Goal: Book appointment/travel/reservation

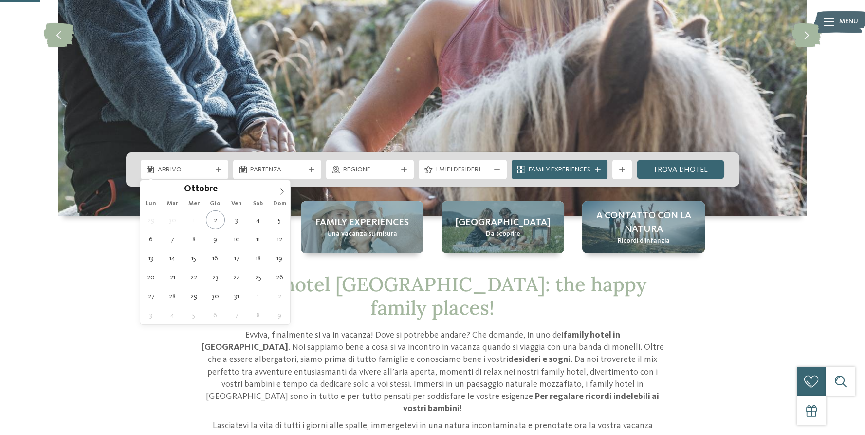
click at [188, 160] on div "Arrivo" at bounding box center [185, 169] width 88 height 19
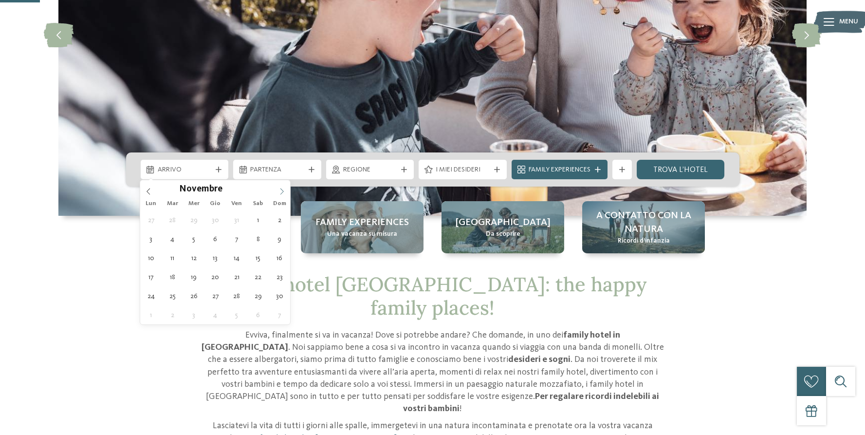
click at [284, 190] on icon at bounding box center [282, 191] width 7 height 7
type input "****"
click at [280, 190] on icon at bounding box center [282, 191] width 7 height 7
type div "19.01.2026"
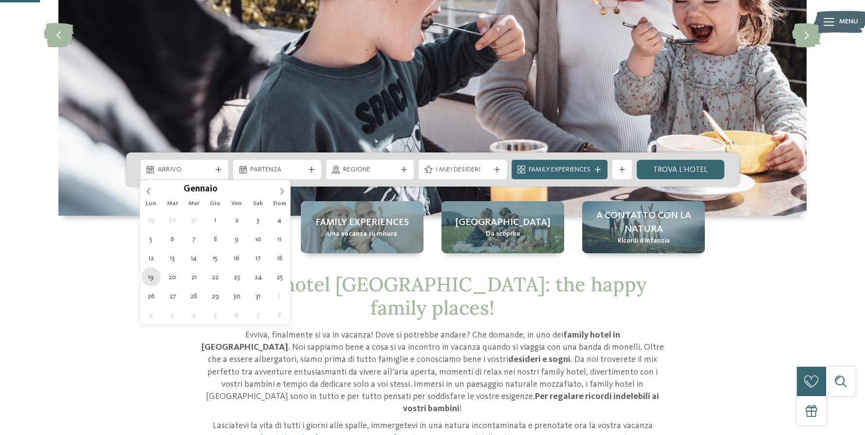
type input "****"
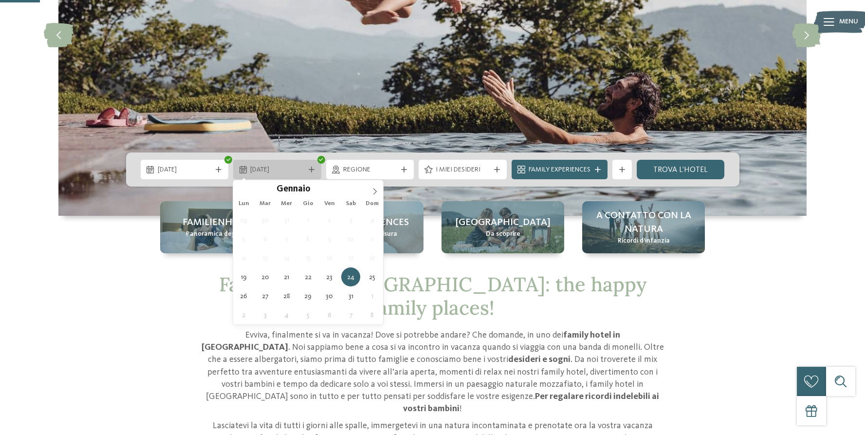
click at [310, 169] on icon at bounding box center [312, 170] width 6 height 6
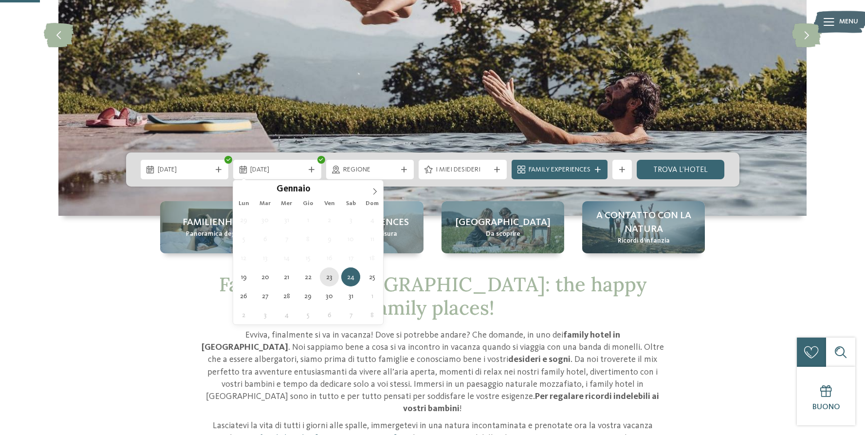
type div "23.01.2026"
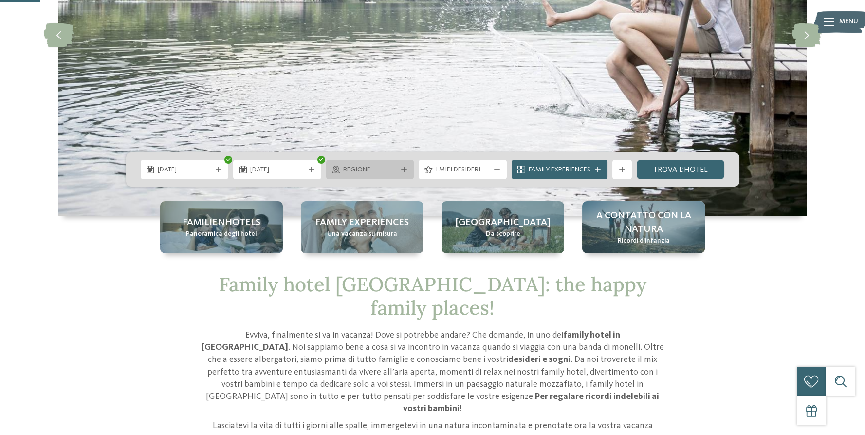
click at [385, 170] on span "Regione" at bounding box center [370, 170] width 54 height 10
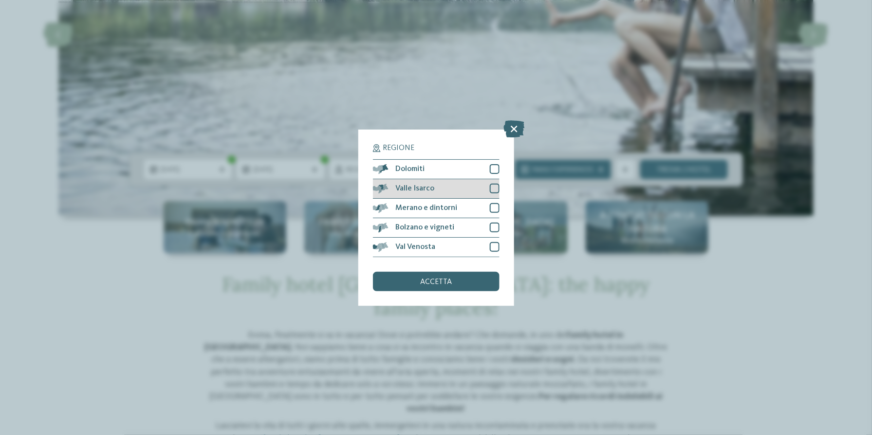
drag, startPoint x: 492, startPoint y: 170, endPoint x: 497, endPoint y: 180, distance: 10.5
click at [492, 170] on div at bounding box center [495, 169] width 10 height 10
click at [498, 189] on div at bounding box center [495, 189] width 10 height 10
click at [493, 212] on div at bounding box center [495, 208] width 10 height 10
click at [493, 227] on div at bounding box center [495, 228] width 10 height 10
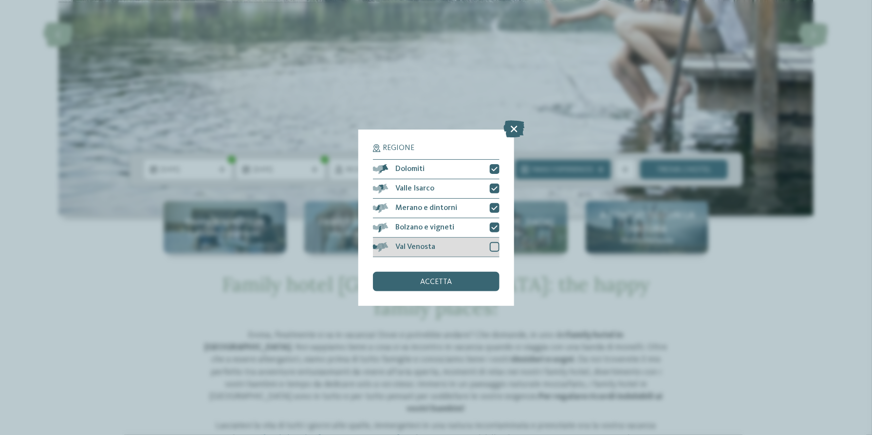
click at [498, 255] on div "Val Venosta" at bounding box center [436, 247] width 127 height 19
click at [482, 279] on div "accetta" at bounding box center [436, 281] width 127 height 19
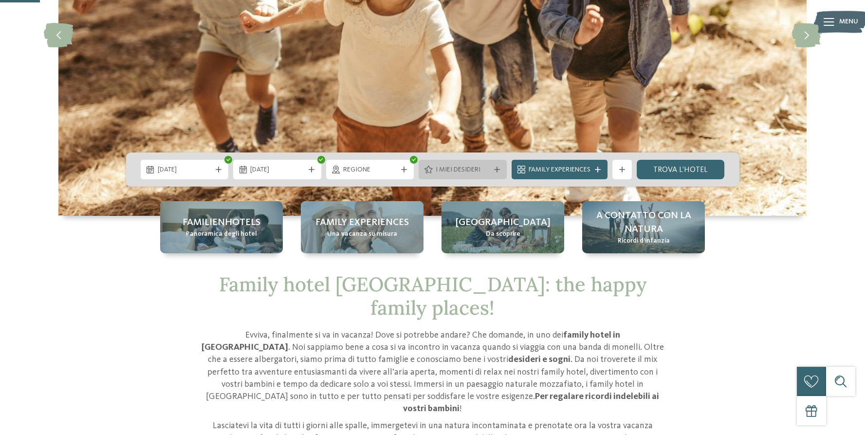
click at [458, 166] on span "I miei desideri" at bounding box center [463, 170] width 54 height 10
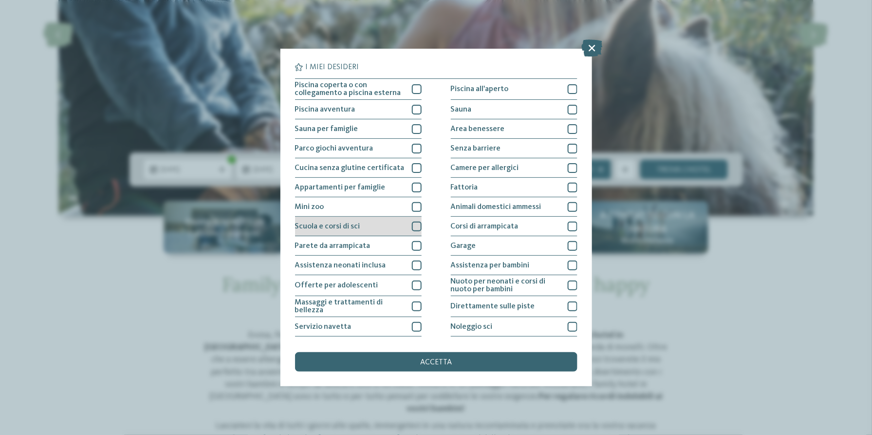
click at [416, 225] on div at bounding box center [417, 227] width 10 height 10
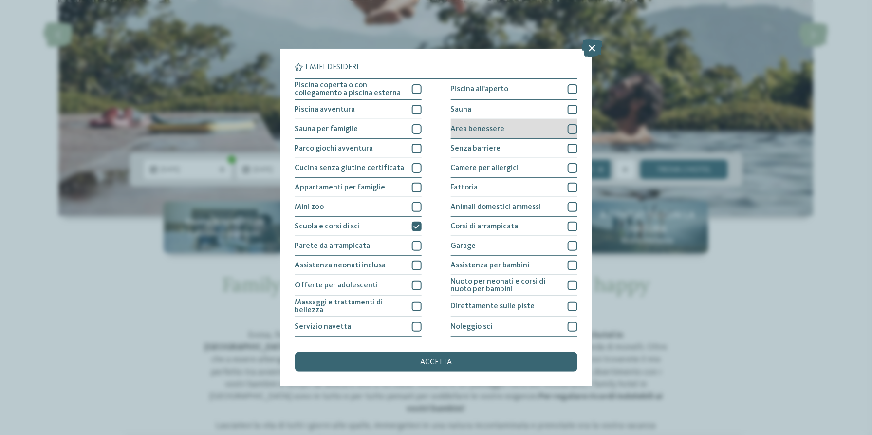
click at [571, 131] on div at bounding box center [573, 129] width 10 height 10
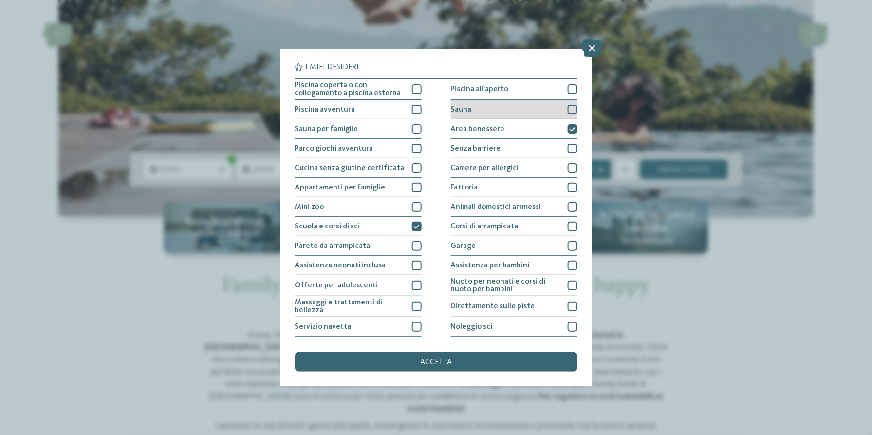
click at [571, 111] on div at bounding box center [573, 110] width 10 height 10
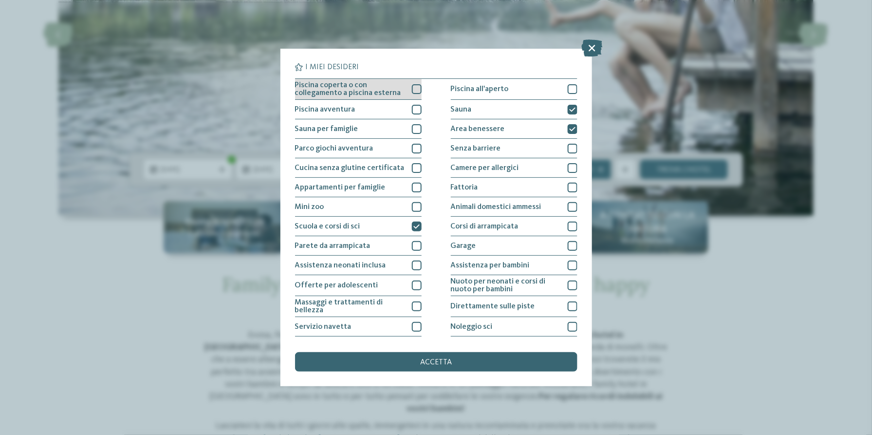
click at [415, 95] on div "Piscina coperta o con collegamento a piscina esterna" at bounding box center [358, 89] width 127 height 21
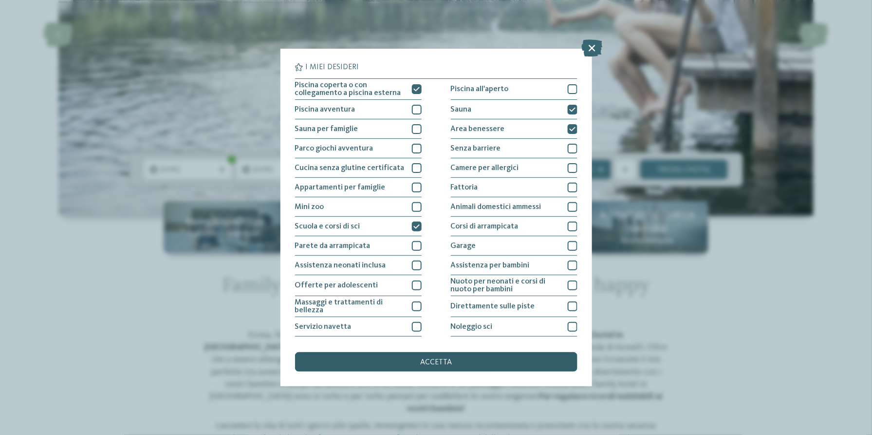
click at [458, 362] on div "accetta" at bounding box center [436, 361] width 282 height 19
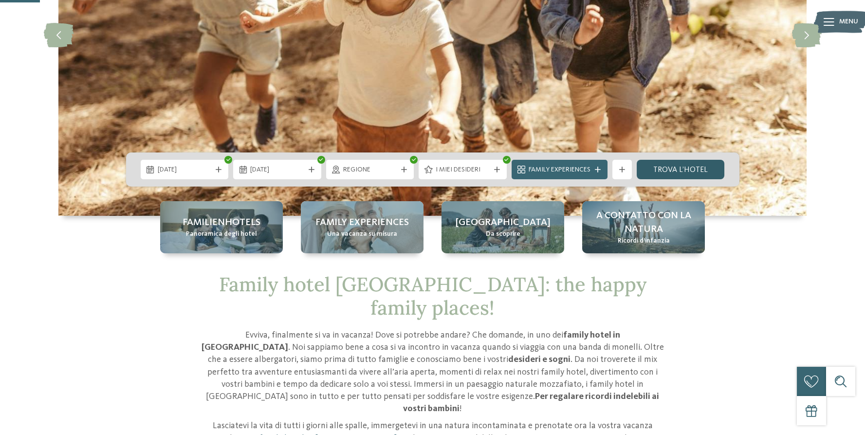
click at [685, 168] on link "trova l’hotel" at bounding box center [681, 169] width 88 height 19
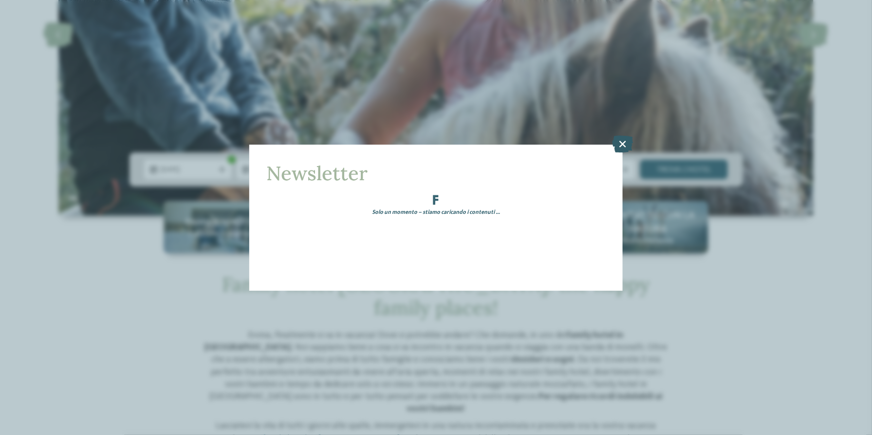
click at [627, 139] on icon at bounding box center [623, 143] width 21 height 17
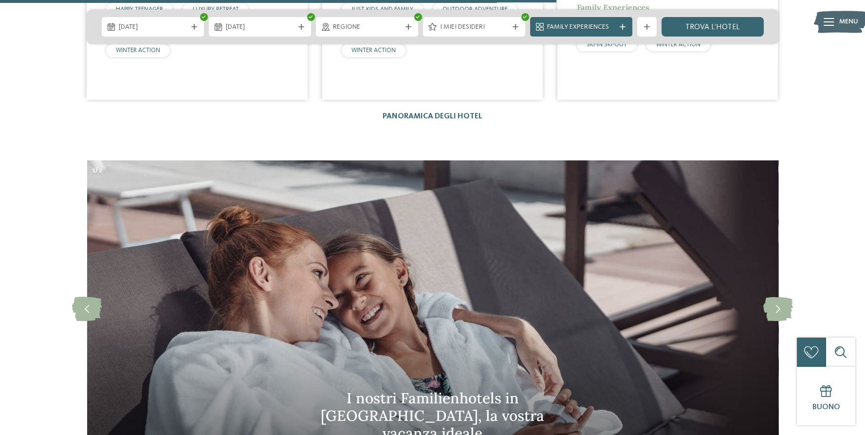
scroll to position [2824, 0]
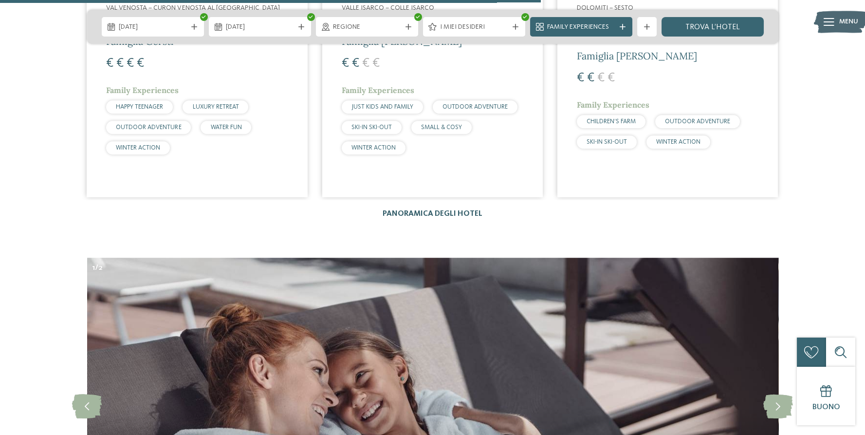
click at [465, 210] on link "Panoramica degli hotel" at bounding box center [433, 214] width 100 height 8
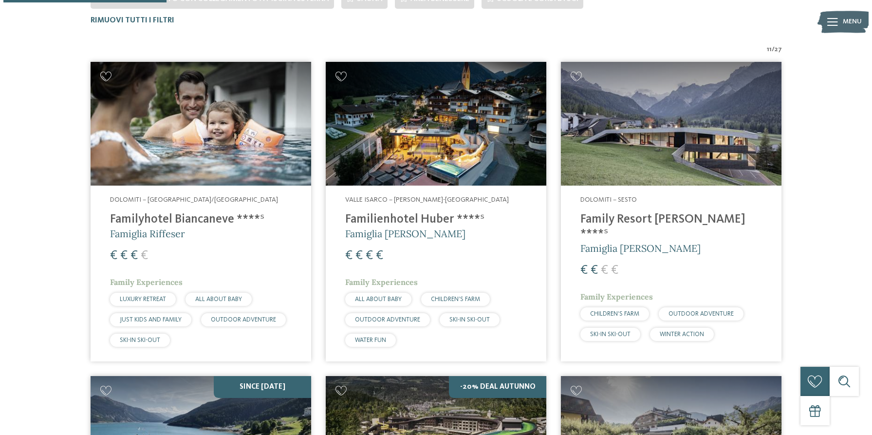
scroll to position [343, 0]
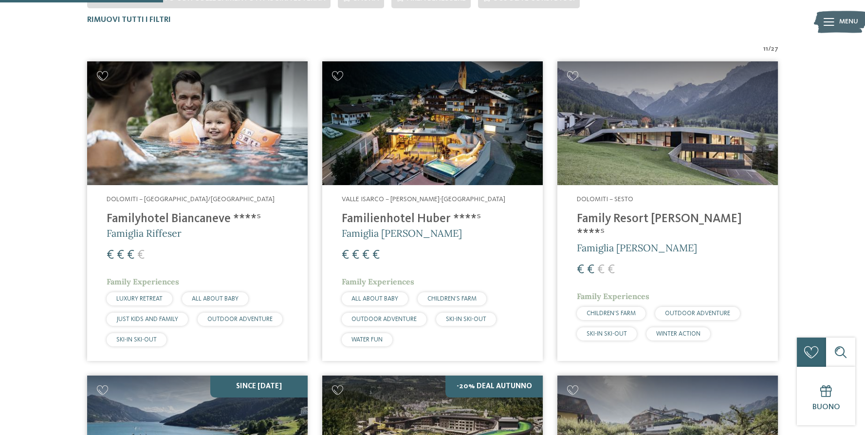
click at [625, 219] on h4 "Family Resort [PERSON_NAME] ****ˢ" at bounding box center [668, 226] width 182 height 29
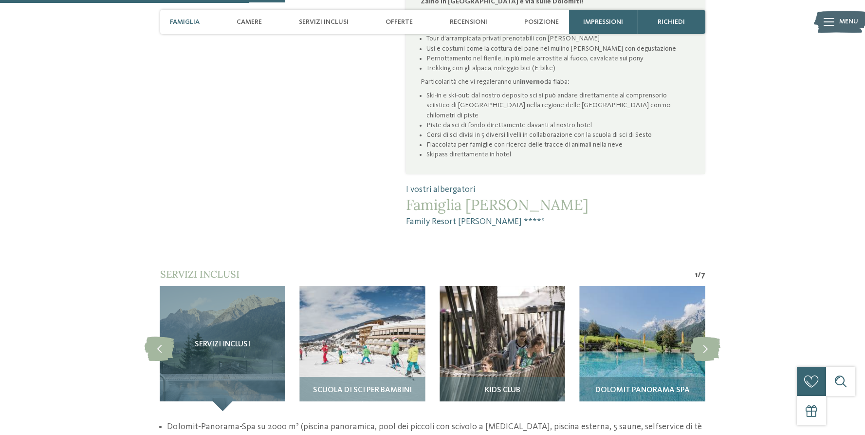
scroll to position [779, 0]
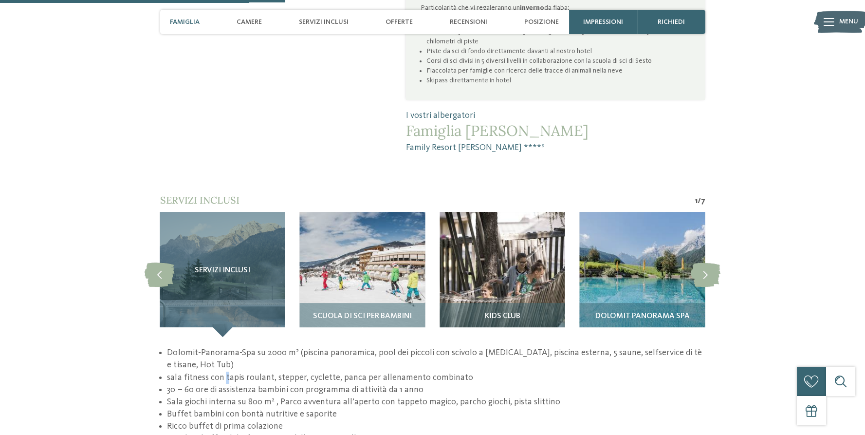
click at [226, 372] on li "sala fitness con tapis roulant, stepper, cyclette, panca per allenamento combin…" at bounding box center [436, 378] width 538 height 12
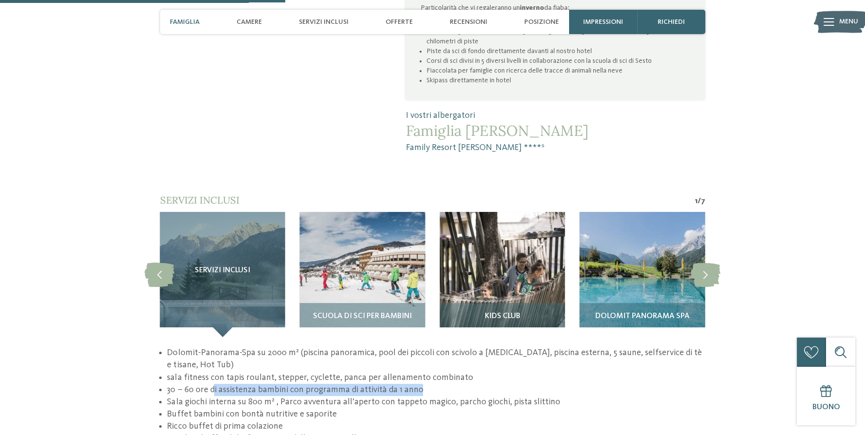
drag, startPoint x: 213, startPoint y: 358, endPoint x: 585, endPoint y: 363, distance: 372.1
click at [480, 384] on li "30 – 60 ore di assistenza bambini con programma di attività da 1 anno" at bounding box center [436, 390] width 538 height 12
click at [622, 396] on li "Sala giochi interna su 800 m² , Parco avventura all’aperto con tappeto magico, …" at bounding box center [436, 402] width 538 height 12
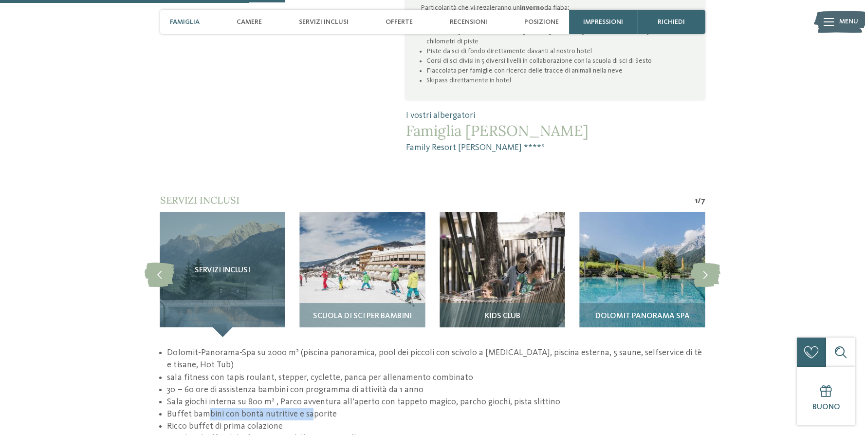
drag, startPoint x: 208, startPoint y: 382, endPoint x: 353, endPoint y: 386, distance: 145.2
click at [315, 408] on li "Buffet bambini con bontà nutritive e saporite" at bounding box center [436, 414] width 538 height 12
click at [382, 408] on li "Buffet bambini con bontà nutritive e saporite" at bounding box center [436, 414] width 538 height 12
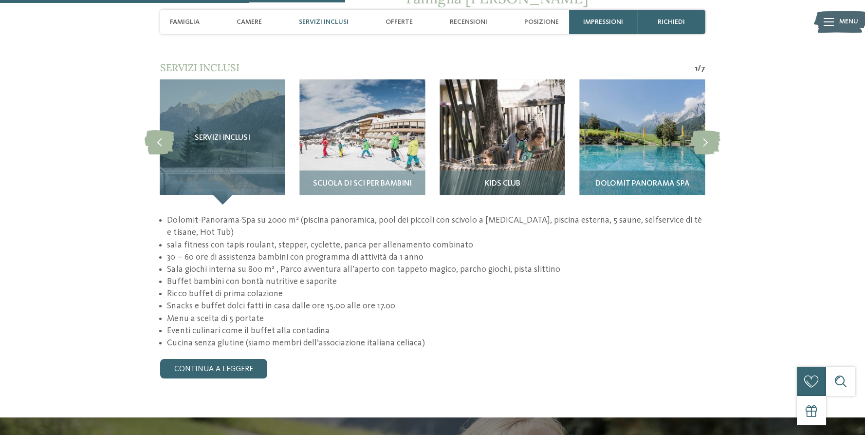
scroll to position [925, 0]
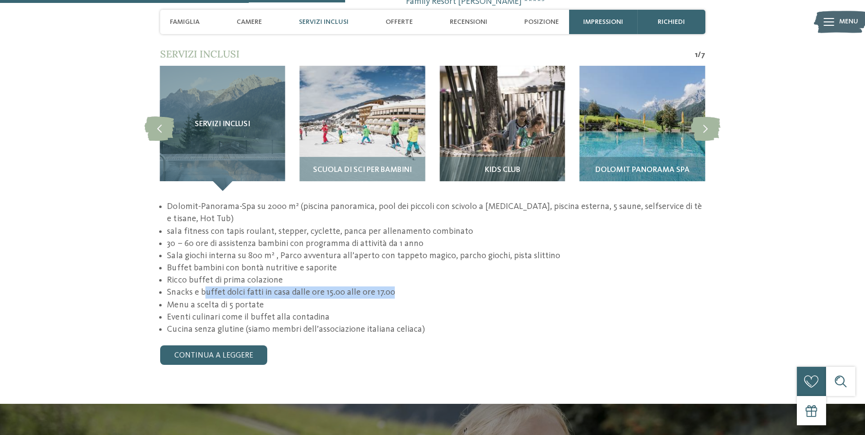
drag, startPoint x: 204, startPoint y: 260, endPoint x: 448, endPoint y: 264, distance: 244.5
click at [434, 286] on li "Snacks e buffet dolci fatti in casa dalle ore 15.00 alle ore 17.00" at bounding box center [436, 292] width 538 height 12
click at [451, 286] on li "Snacks e buffet dolci fatti in casa dalle ore 15.00 alle ore 17.00" at bounding box center [436, 292] width 538 height 12
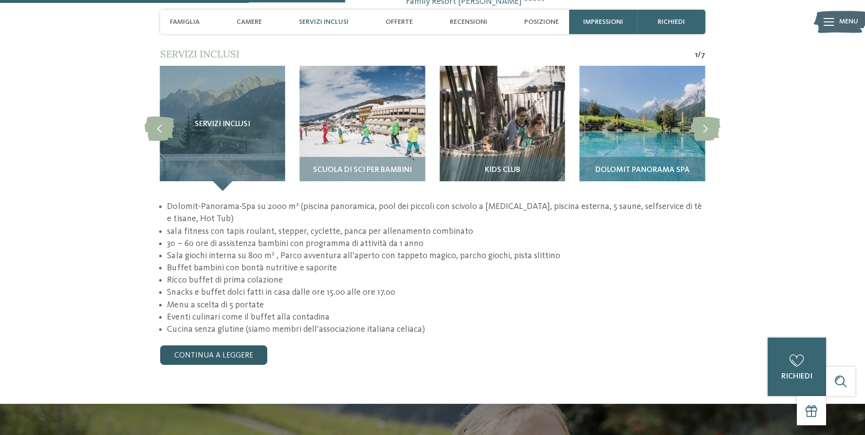
click at [229, 345] on link "continua a leggere" at bounding box center [213, 354] width 107 height 19
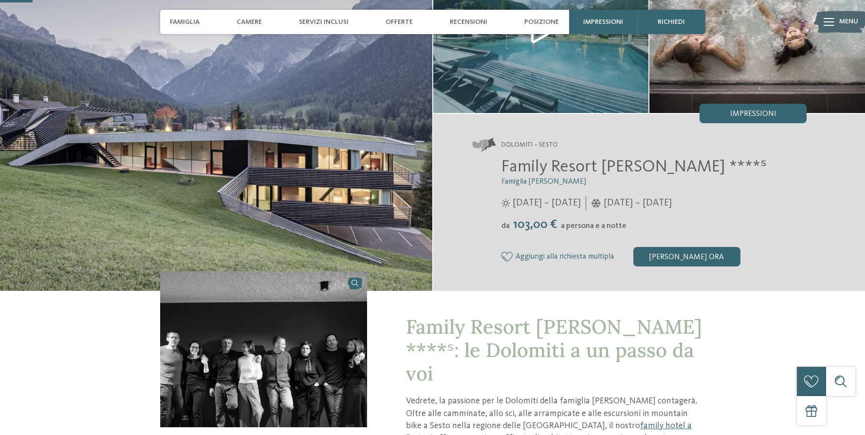
scroll to position [0, 0]
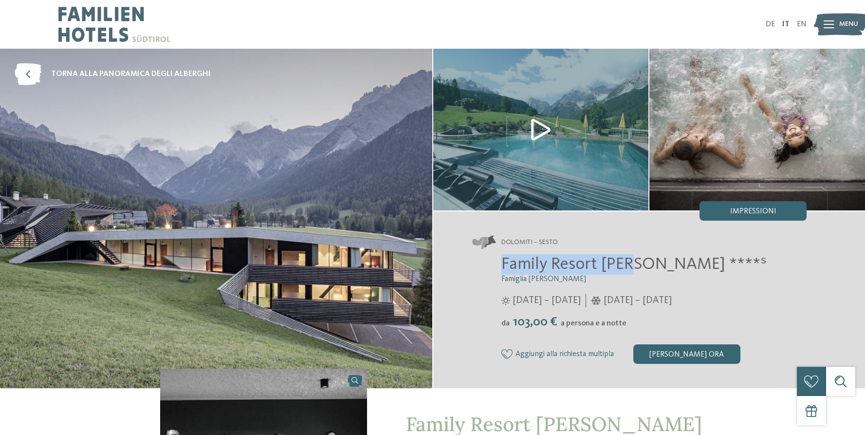
drag, startPoint x: 494, startPoint y: 271, endPoint x: 632, endPoint y: 272, distance: 137.8
click at [632, 272] on div "Family Resort Rainer ****ˢ Famiglia Rainer 25/05/2025 – 12/10/2025 da" at bounding box center [639, 309] width 335 height 110
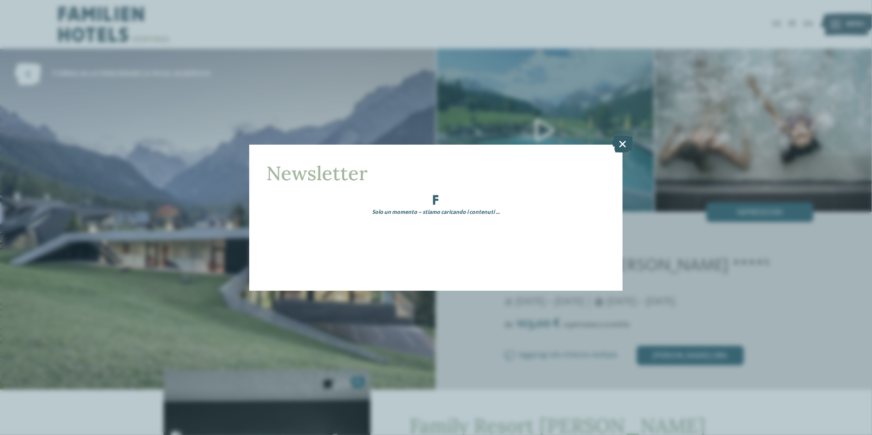
click at [625, 146] on icon at bounding box center [623, 143] width 21 height 17
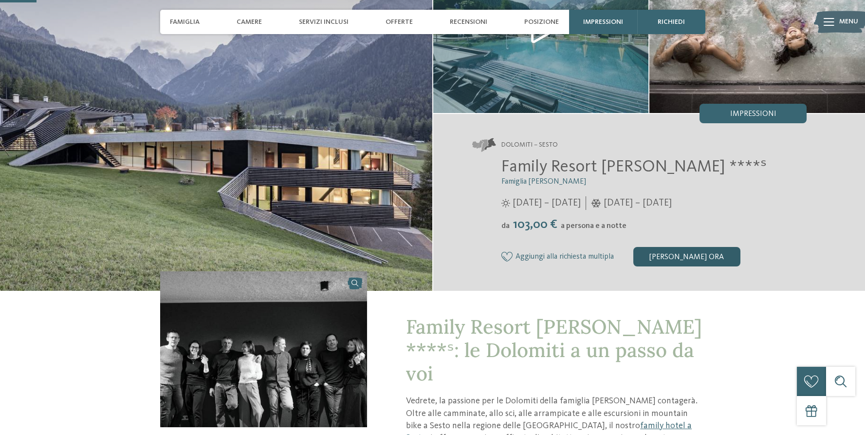
click at [693, 254] on div "[PERSON_NAME] ora" at bounding box center [687, 256] width 107 height 19
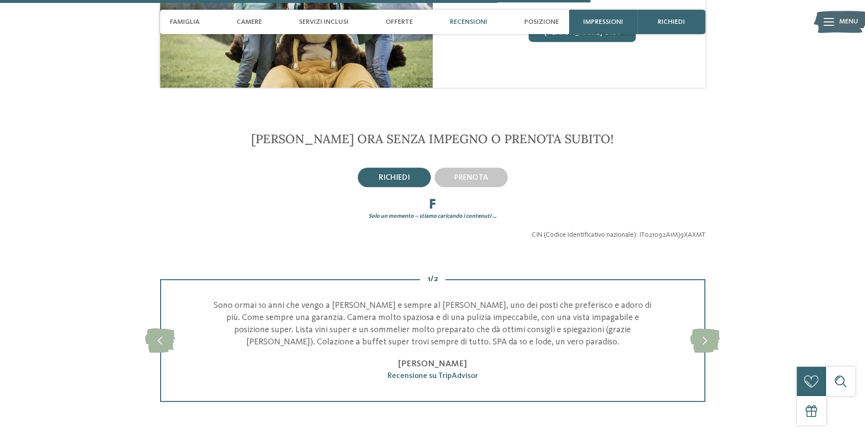
scroll to position [1583, 0]
click at [393, 173] on span "richiedi" at bounding box center [394, 177] width 31 height 8
click at [388, 173] on span "richiedi" at bounding box center [394, 177] width 31 height 8
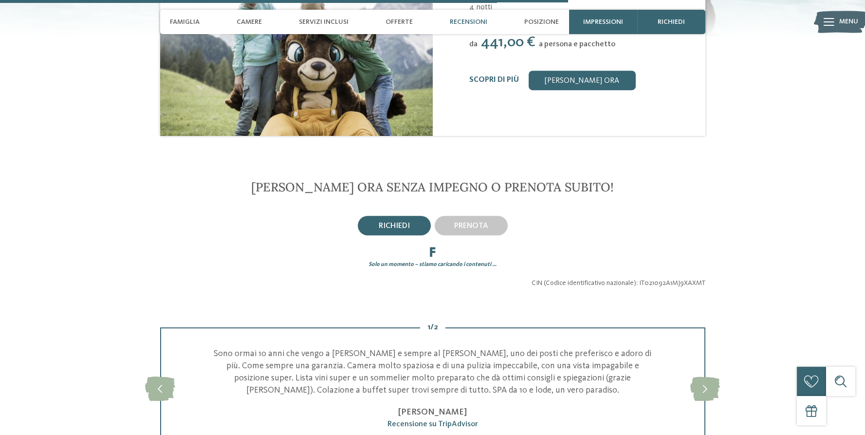
scroll to position [1388, 0]
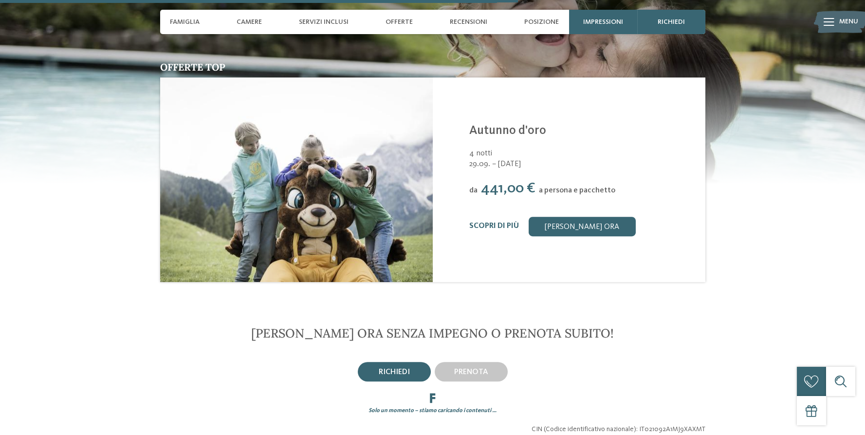
click at [383, 368] on span "richiedi" at bounding box center [394, 372] width 31 height 8
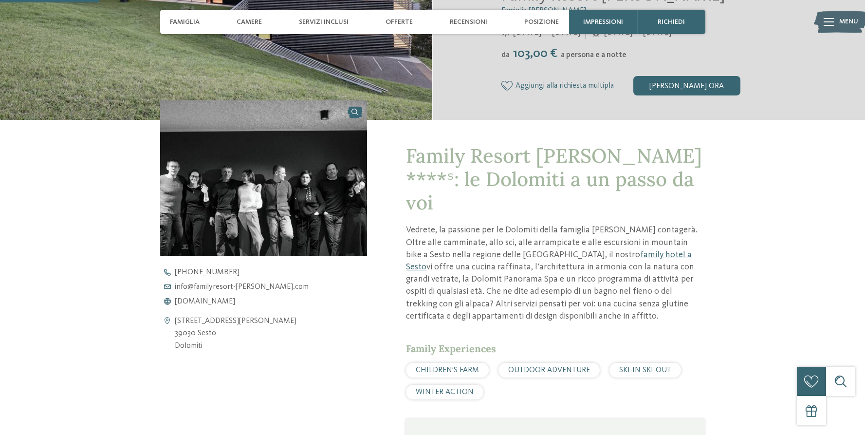
scroll to position [122, 0]
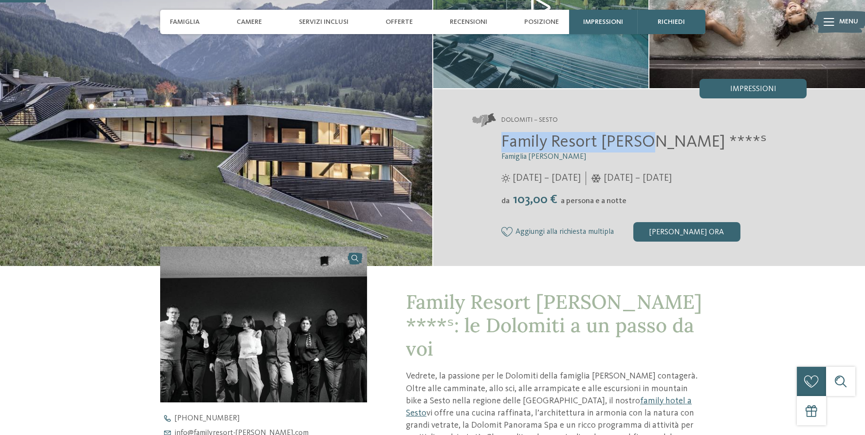
drag, startPoint x: 524, startPoint y: 136, endPoint x: 644, endPoint y: 137, distance: 120.3
click at [644, 137] on div "Family Resort Rainer ****ˢ Famiglia Rainer 25/05/2025 – 12/10/2025 da" at bounding box center [639, 187] width 335 height 110
copy span "Family Resort Rainer"
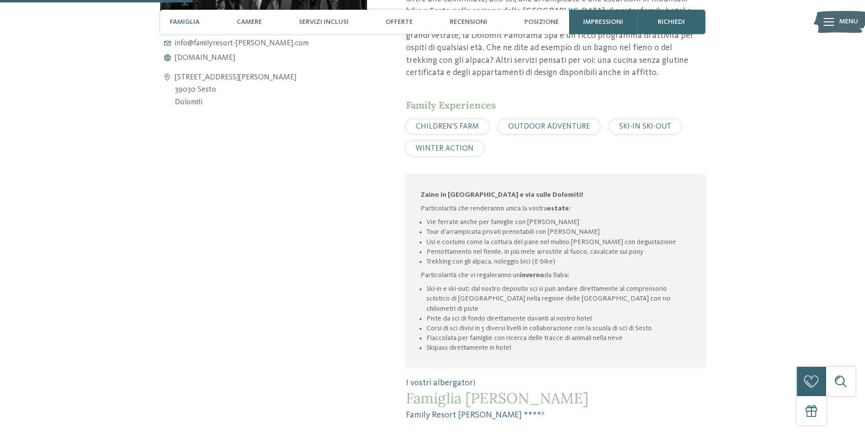
scroll to position [853, 0]
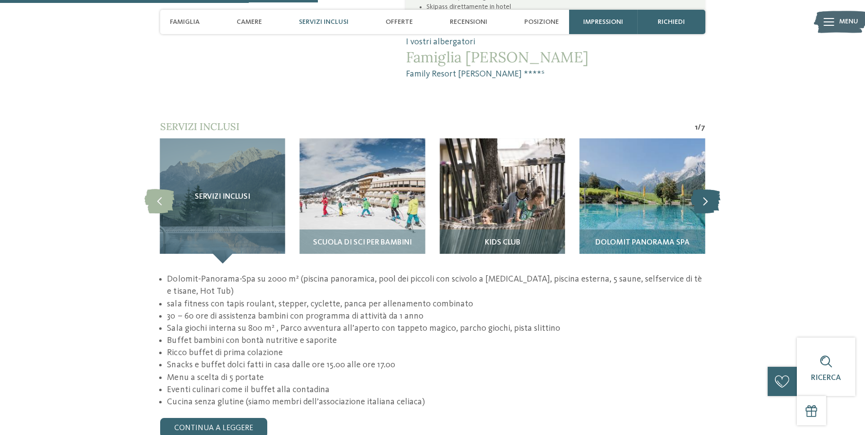
click at [705, 188] on icon at bounding box center [706, 200] width 30 height 24
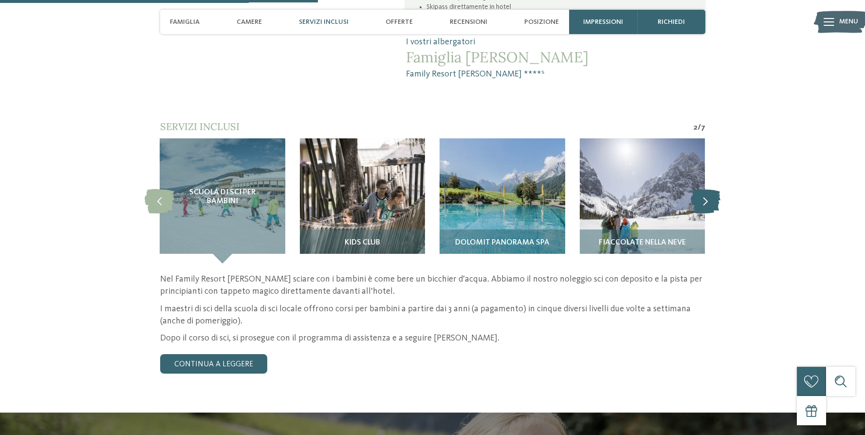
click at [704, 188] on icon at bounding box center [706, 200] width 30 height 24
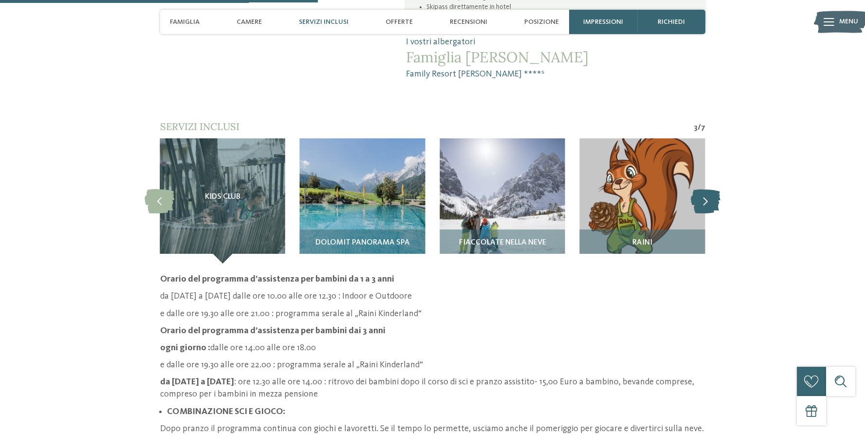
click at [704, 188] on icon at bounding box center [706, 200] width 30 height 24
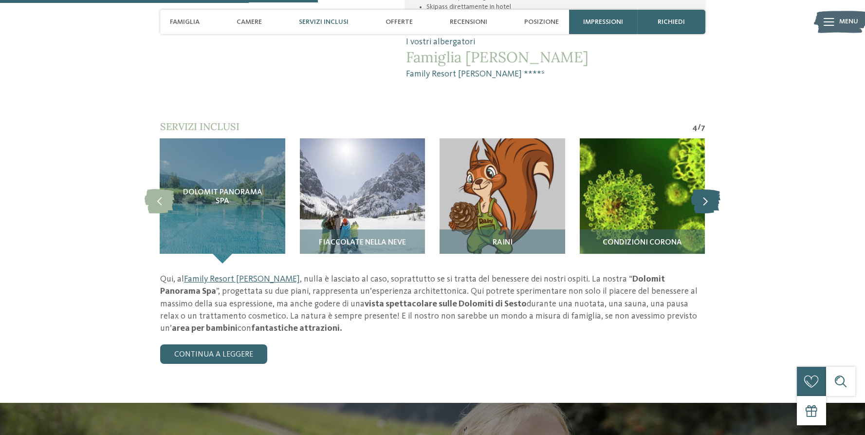
click at [704, 188] on icon at bounding box center [706, 200] width 30 height 24
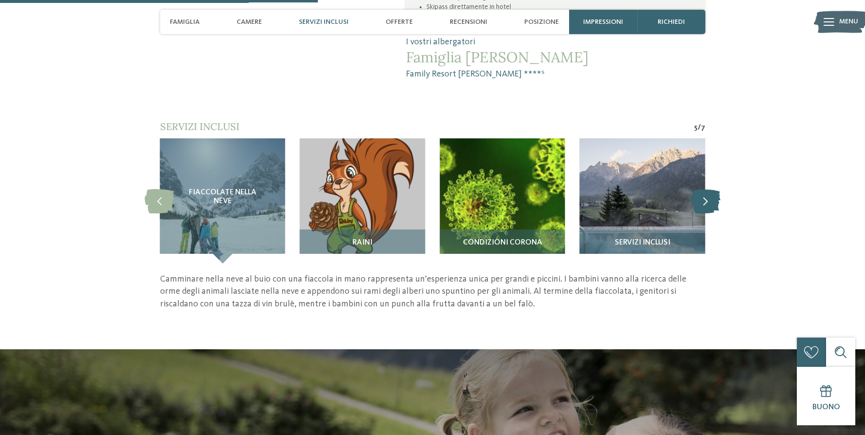
click at [704, 188] on icon at bounding box center [706, 200] width 30 height 24
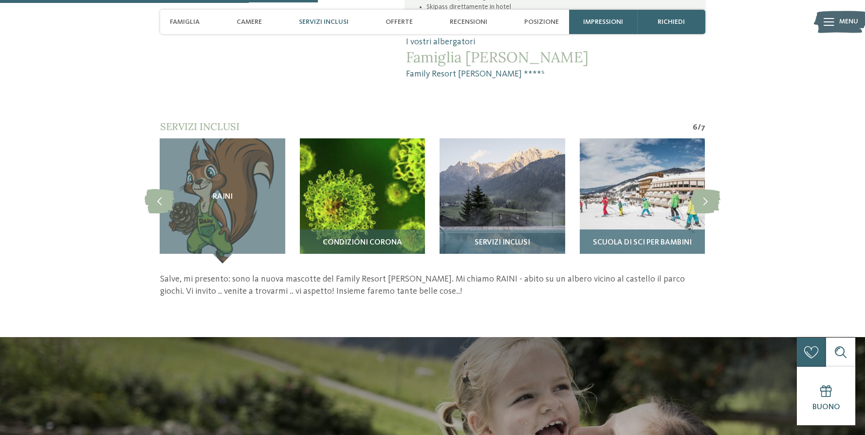
click at [644, 229] on div "Scuola di sci per bambini" at bounding box center [642, 246] width 125 height 34
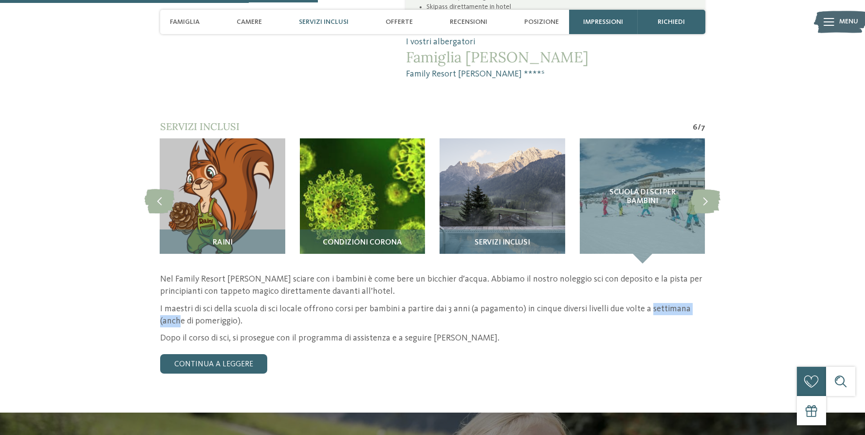
drag, startPoint x: 641, startPoint y: 277, endPoint x: 700, endPoint y: 277, distance: 58.9
click at [700, 303] on p "I maestri di sci della scuola di sci locale offrono corsi per bambini a partire…" at bounding box center [432, 315] width 545 height 24
click at [570, 332] on p "Dopo il corso di sci, si prosegue con il programma di assistenza e a seguire pr…" at bounding box center [432, 338] width 545 height 12
drag, startPoint x: 186, startPoint y: 285, endPoint x: 411, endPoint y: 292, distance: 225.1
click at [349, 303] on p "I maestri di sci della scuola di sci locale offrono corsi per bambini a partire…" at bounding box center [432, 315] width 545 height 24
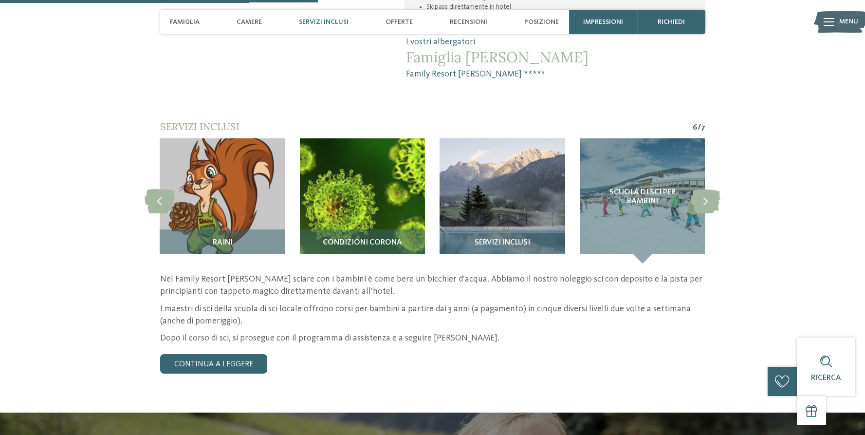
click at [513, 332] on p "Dopo il corso di sci, si prosegue con il programma di assistenza e a seguire pr…" at bounding box center [432, 338] width 545 height 12
drag, startPoint x: 280, startPoint y: 303, endPoint x: 495, endPoint y: 303, distance: 215.2
click at [483, 332] on p "Dopo il corso di sci, si prosegue con il programma di assistenza e a seguire pr…" at bounding box center [432, 338] width 545 height 12
click at [555, 332] on p "Dopo il corso di sci, si prosegue con il programma di assistenza e a seguire pr…" at bounding box center [432, 338] width 545 height 12
click at [709, 188] on icon at bounding box center [706, 200] width 30 height 24
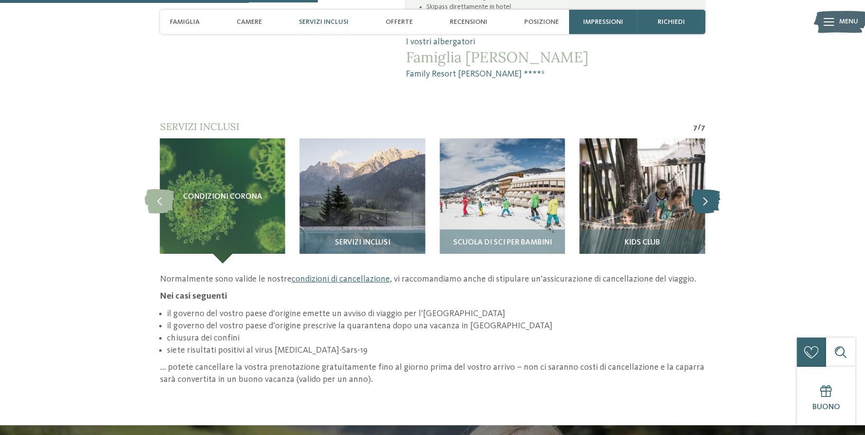
click at [711, 188] on icon at bounding box center [706, 200] width 30 height 24
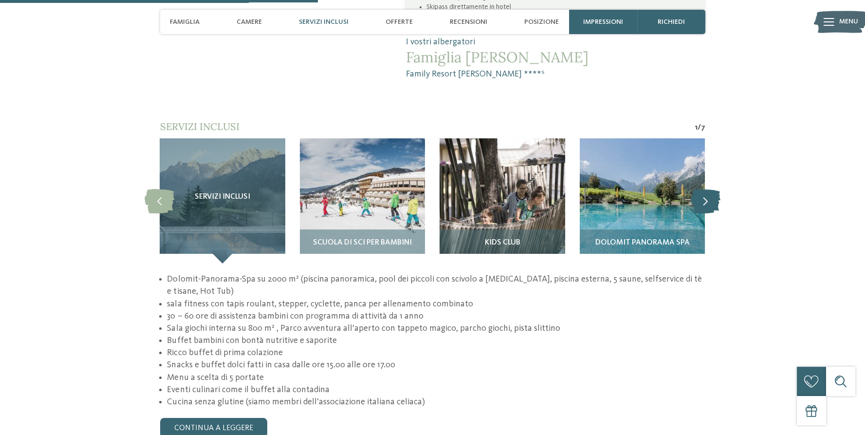
click at [708, 188] on icon at bounding box center [706, 200] width 30 height 24
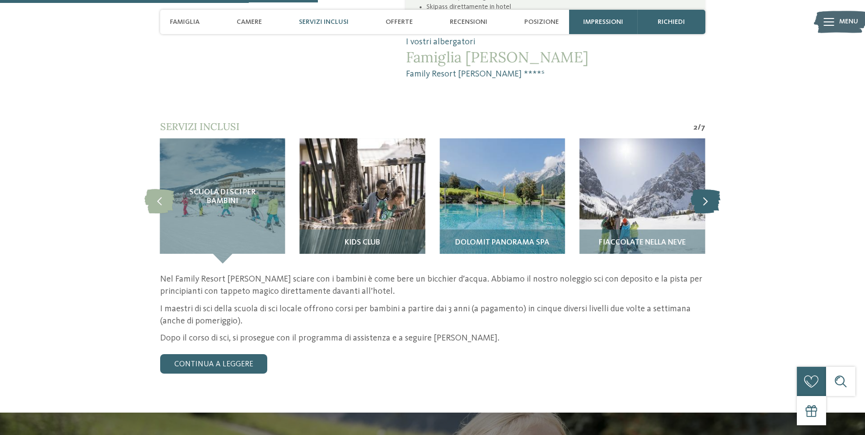
click at [708, 188] on icon at bounding box center [706, 200] width 30 height 24
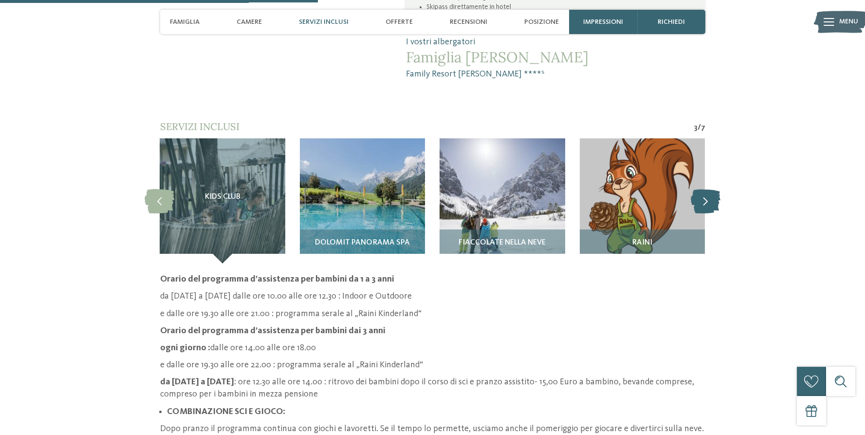
click at [708, 188] on icon at bounding box center [706, 200] width 30 height 24
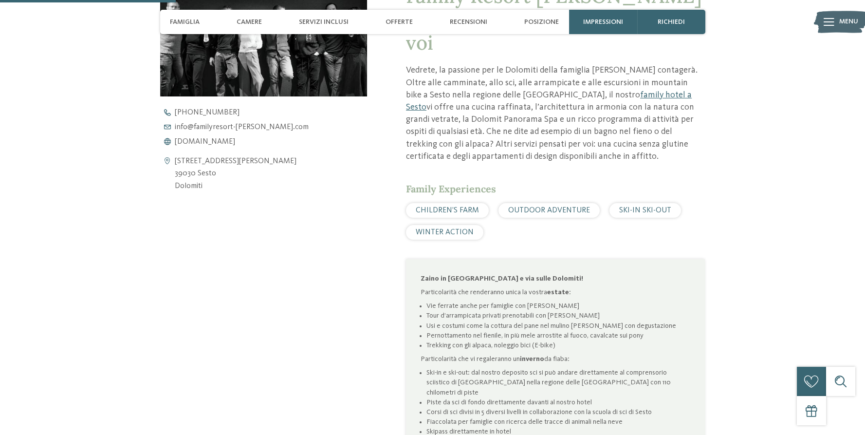
scroll to position [366, 0]
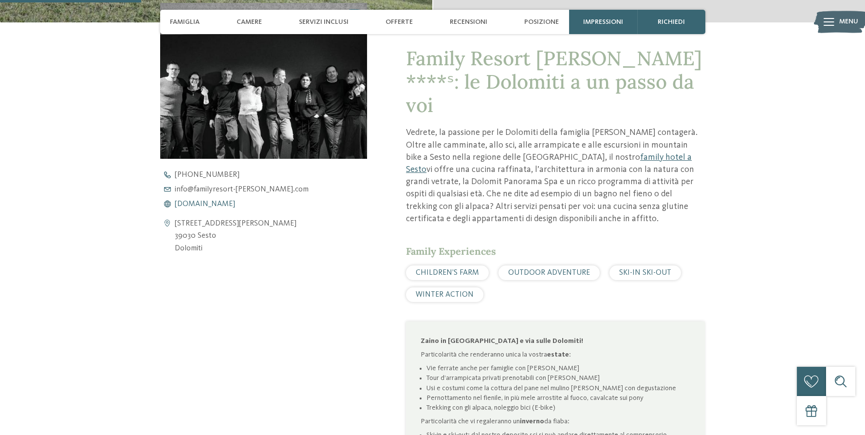
click at [228, 205] on span "www.familyresort-rainer.com" at bounding box center [205, 204] width 60 height 8
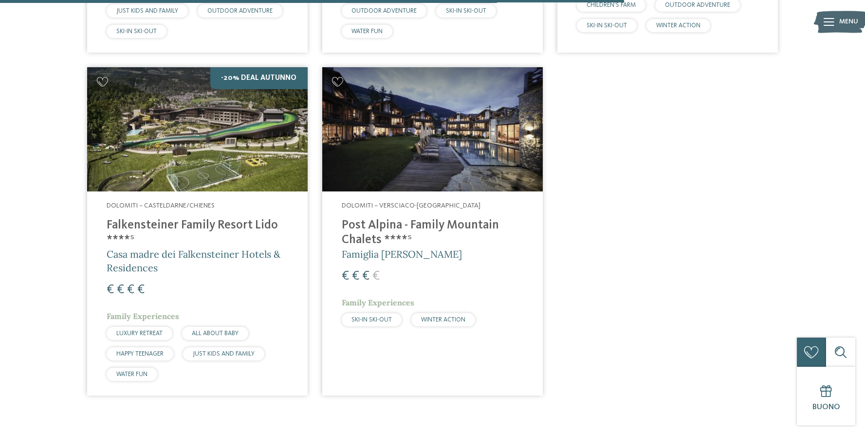
scroll to position [1317, 0]
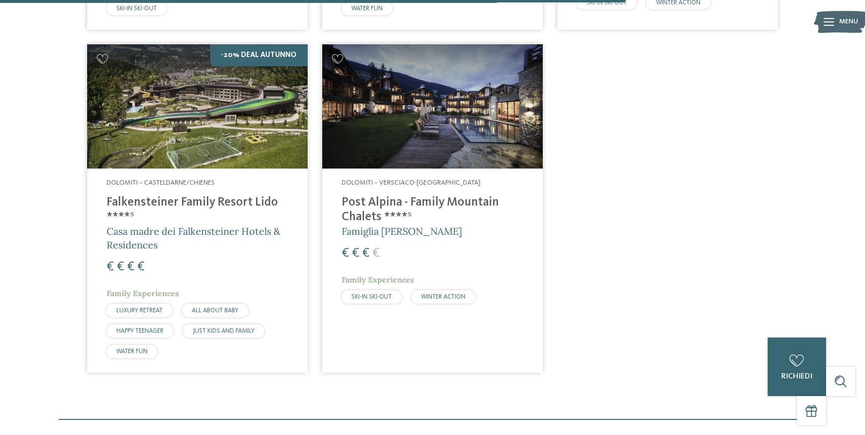
click at [477, 151] on img at bounding box center [432, 106] width 221 height 124
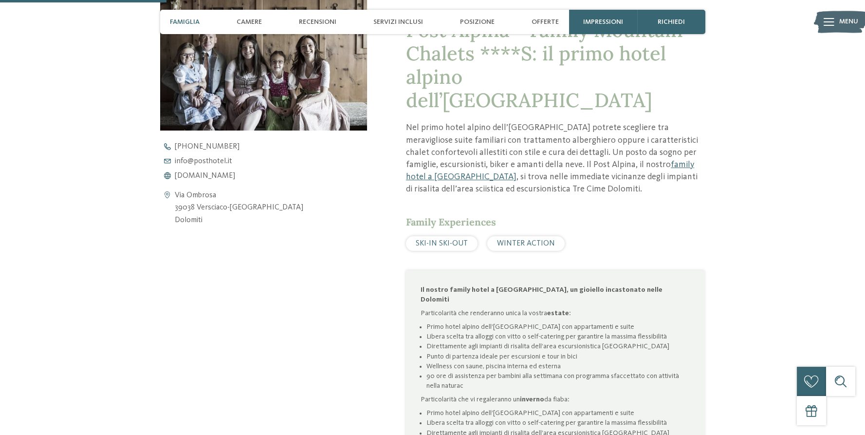
scroll to position [341, 0]
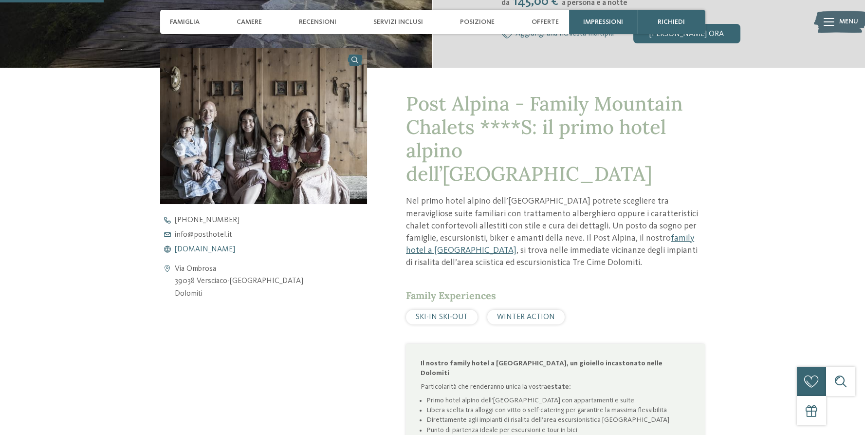
click at [196, 247] on span "[DOMAIN_NAME]" at bounding box center [205, 249] width 60 height 8
